Goal: Navigation & Orientation: Find specific page/section

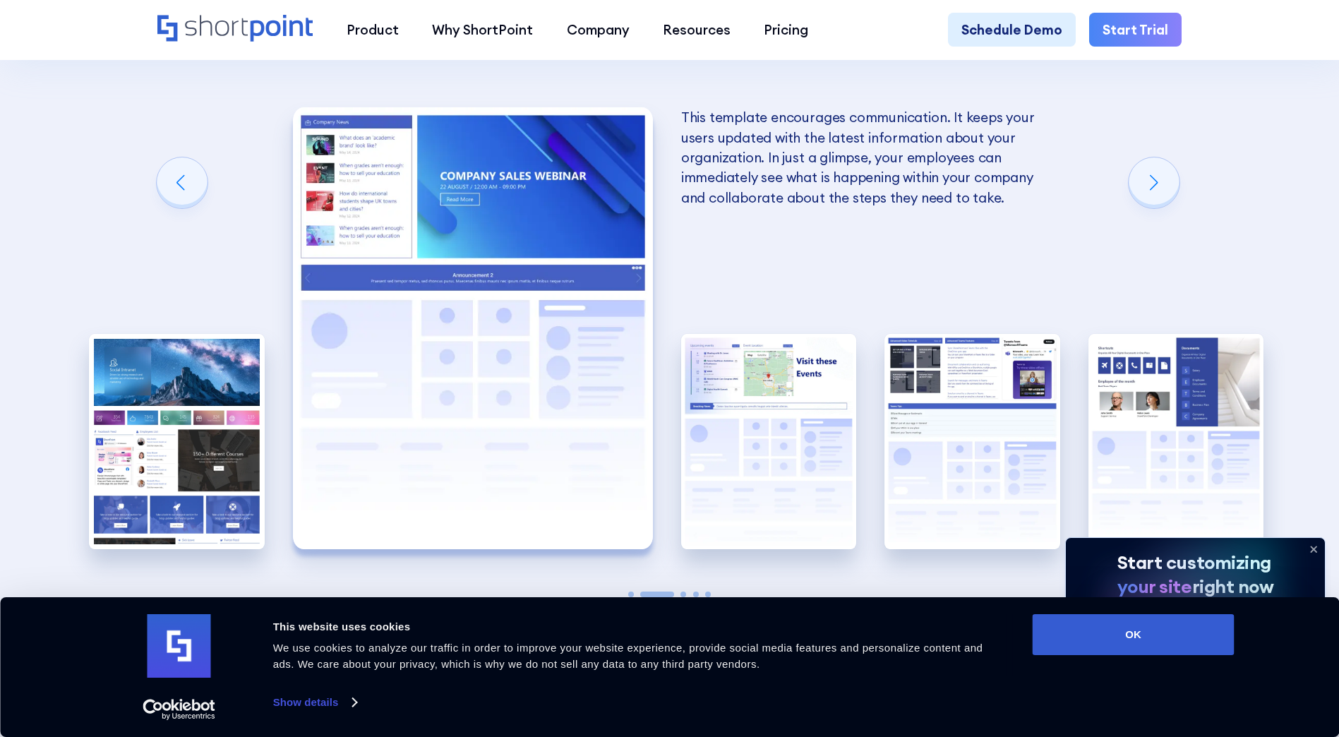
scroll to position [2905, 0]
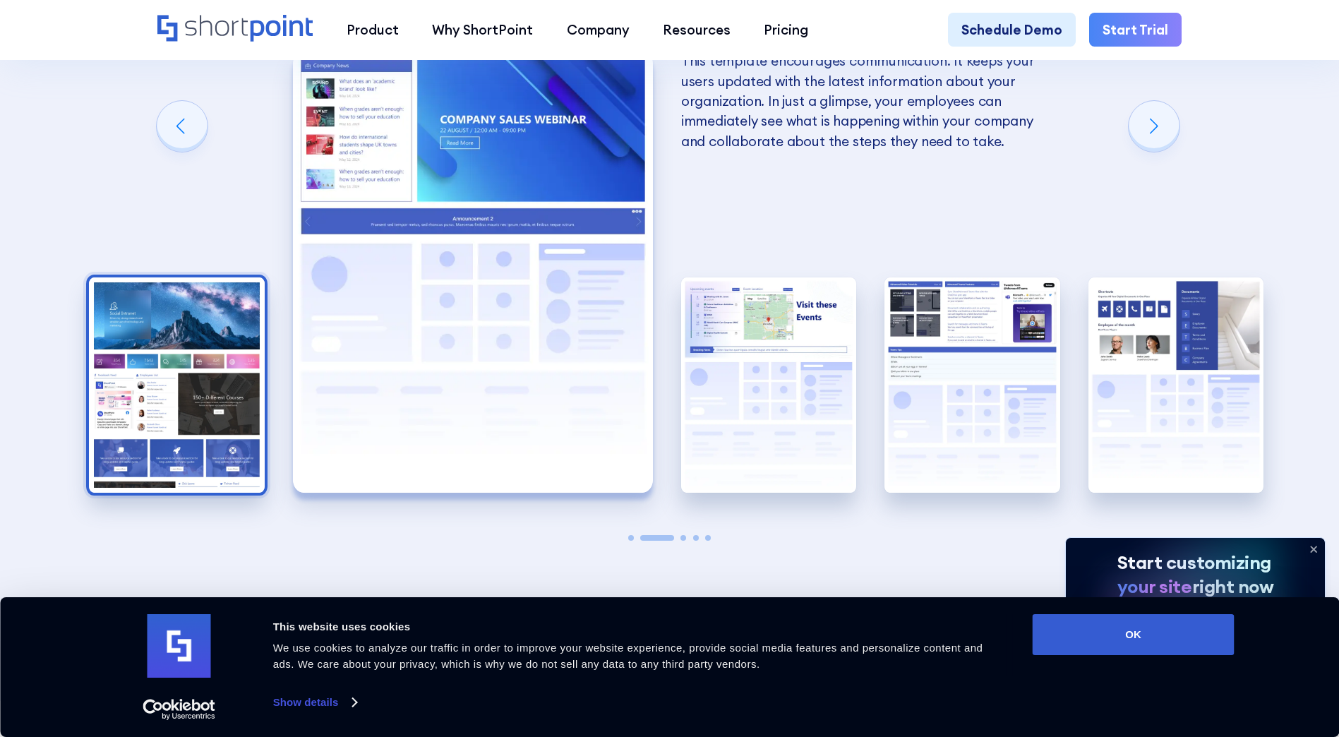
click at [208, 355] on img "1 / 5" at bounding box center [177, 384] width 176 height 215
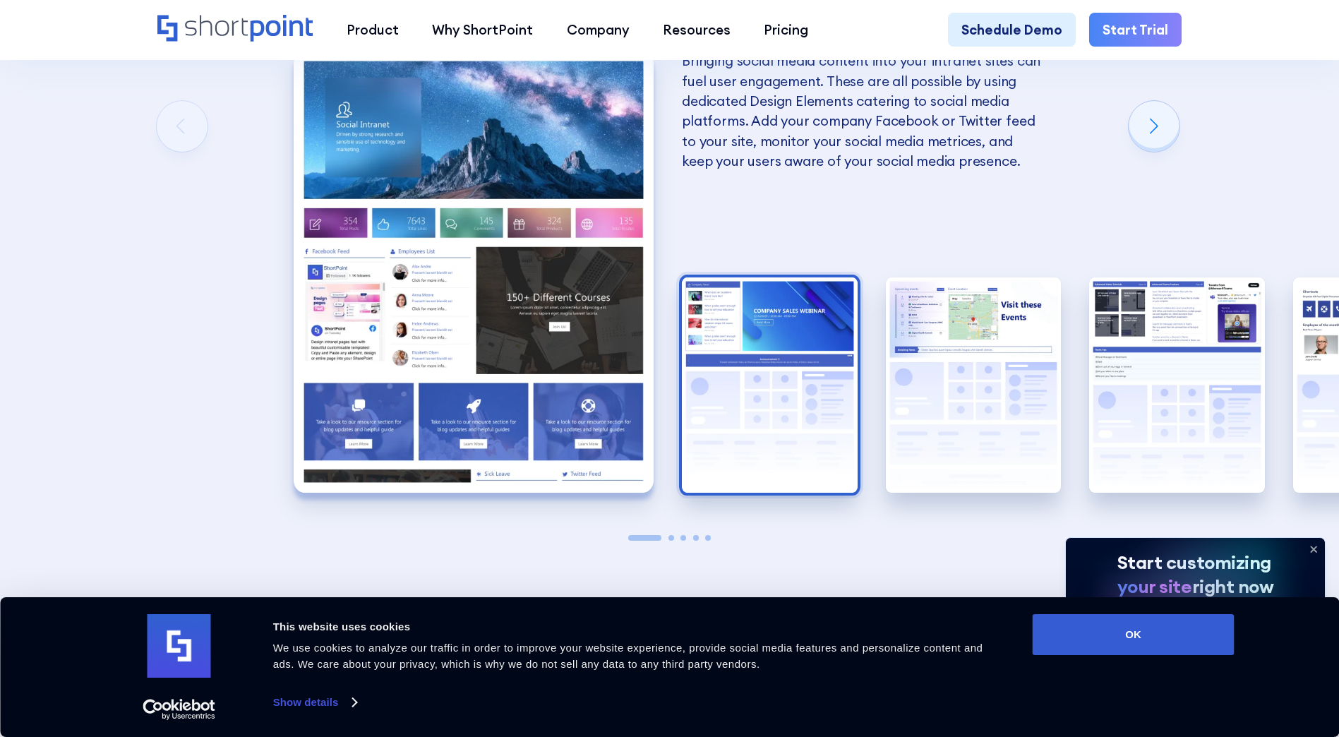
click at [721, 437] on img "2 / 5" at bounding box center [770, 384] width 176 height 215
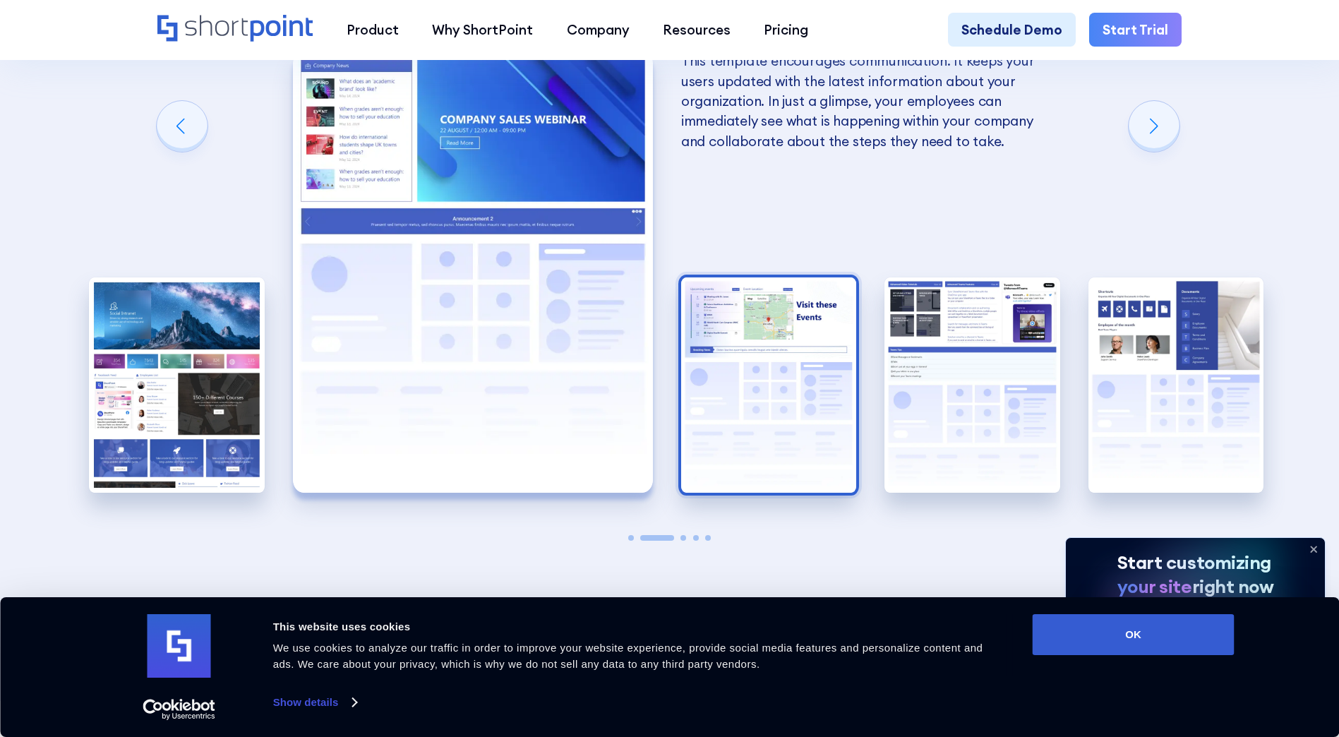
click at [757, 436] on img "3 / 5" at bounding box center [769, 384] width 176 height 215
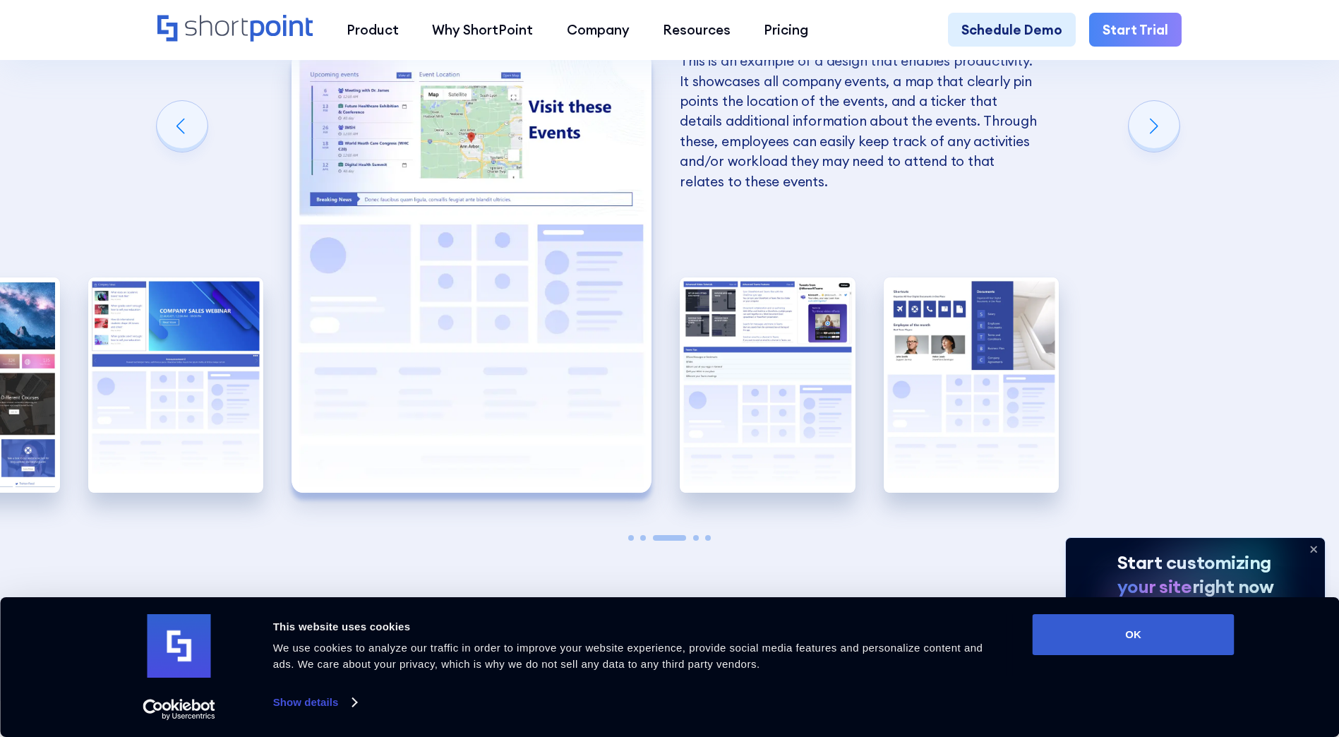
click at [757, 436] on img "4 / 5" at bounding box center [768, 384] width 176 height 215
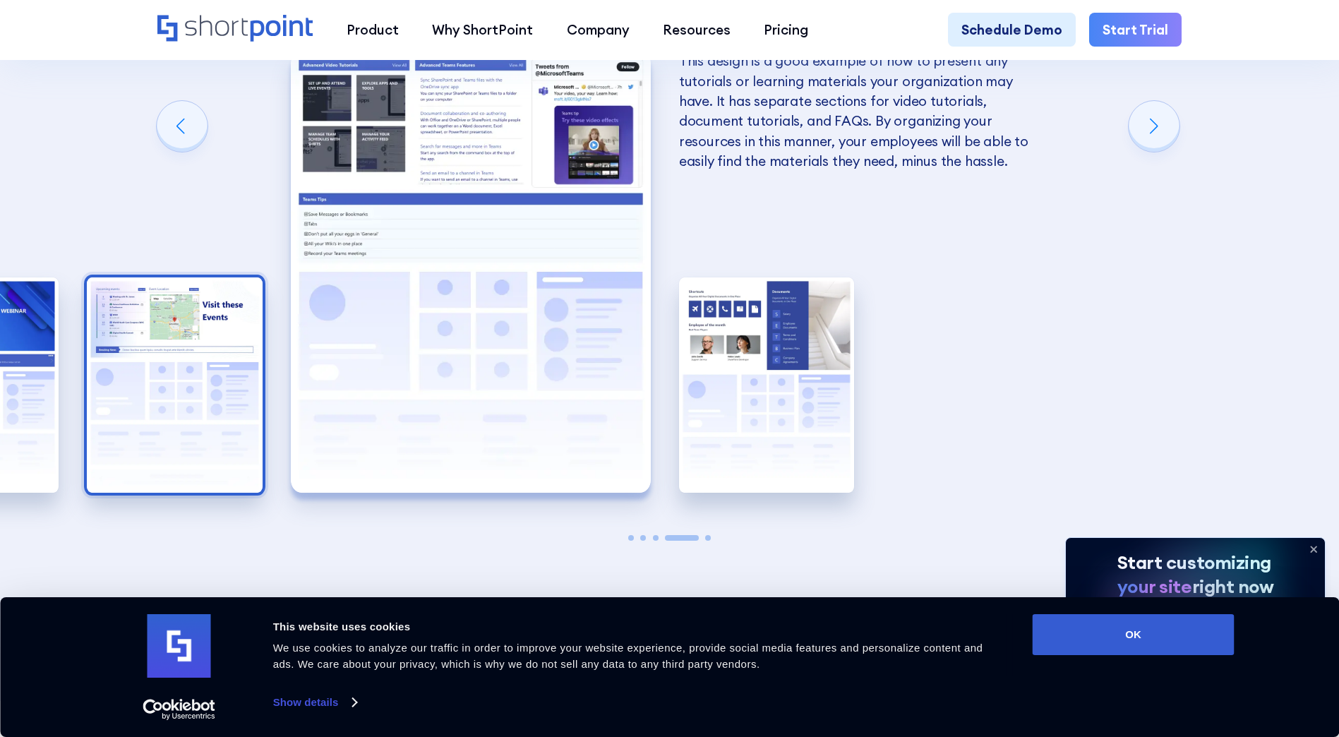
click at [757, 436] on img "5 / 5" at bounding box center [767, 384] width 176 height 215
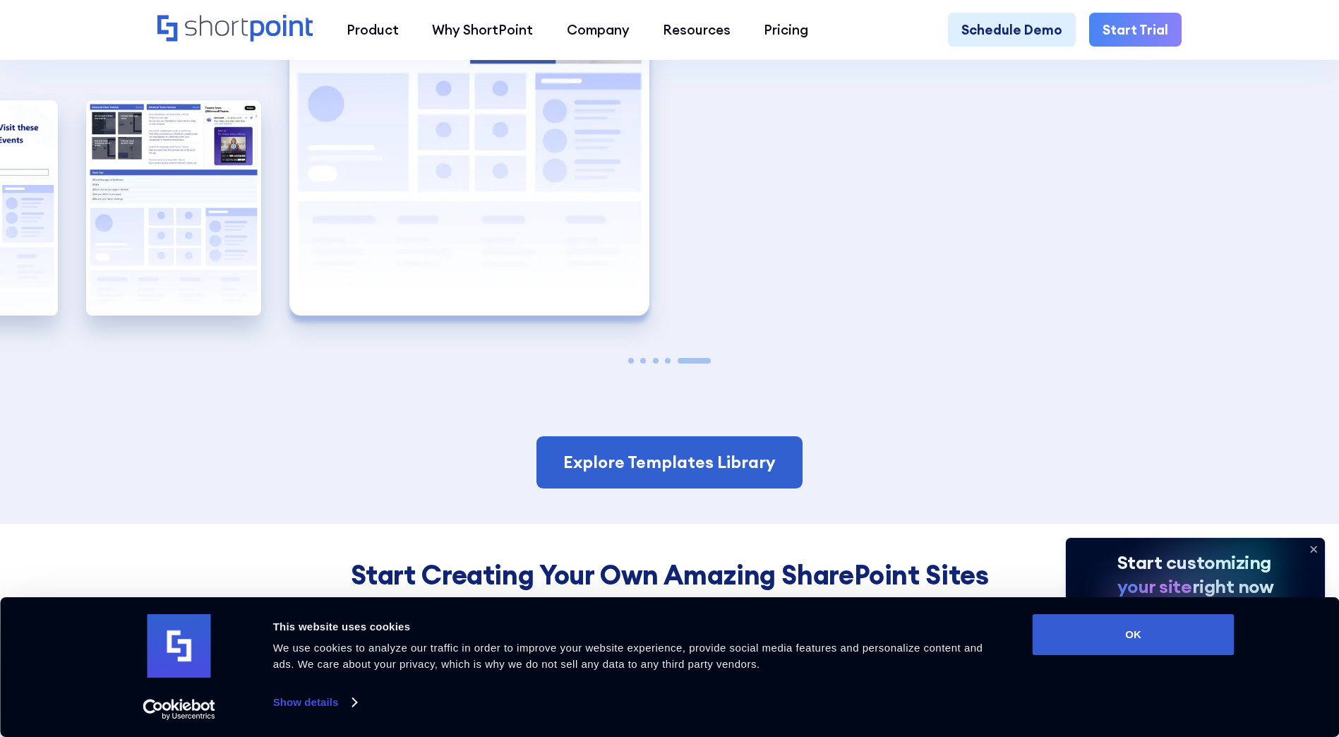
scroll to position [2981, 0]
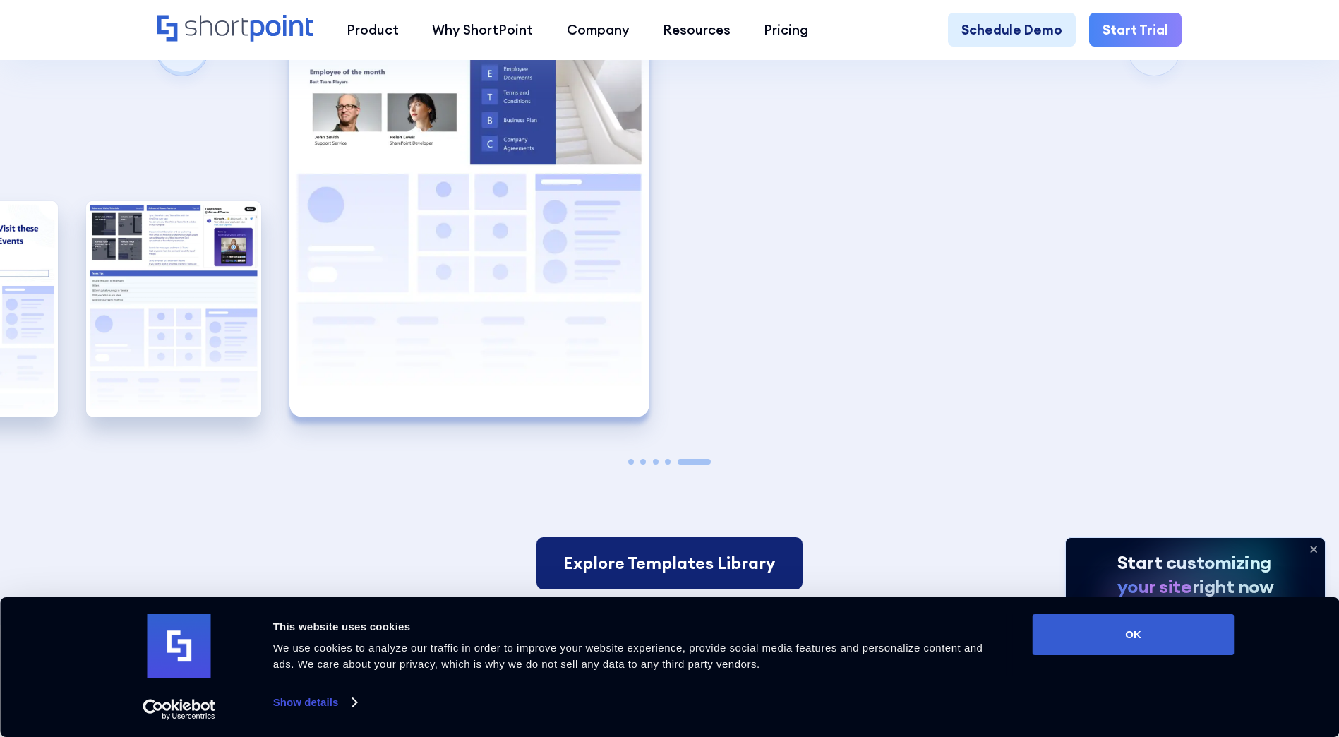
click at [753, 582] on link "Explore Templates Library" at bounding box center [669, 563] width 266 height 52
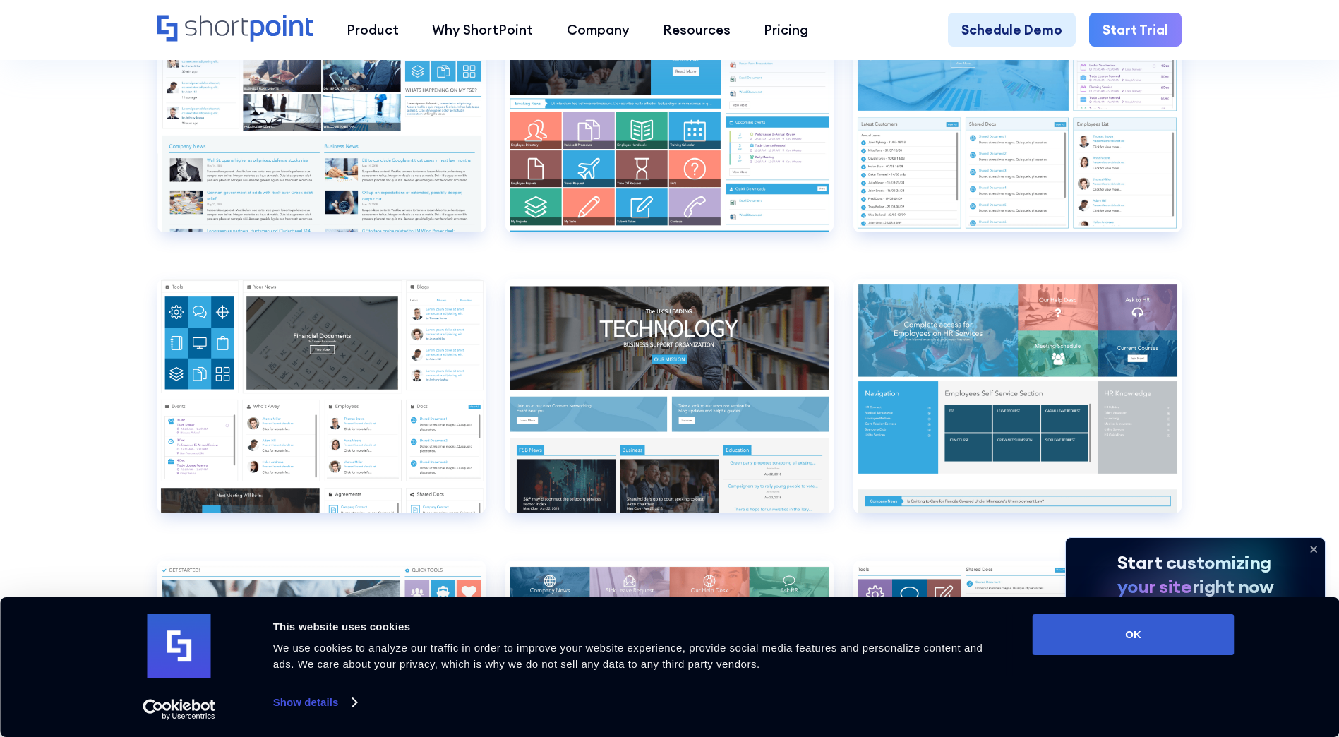
scroll to position [7469, 0]
